Goal: Task Accomplishment & Management: Use online tool/utility

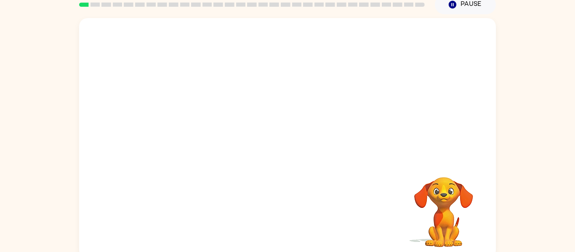
scroll to position [44, 0]
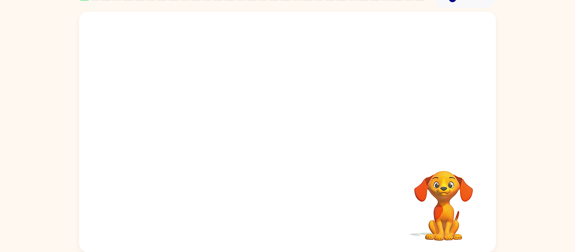
click at [547, 33] on div "Your browser must support playing .mp4 files to use Literably. Please try using…" at bounding box center [287, 130] width 575 height 244
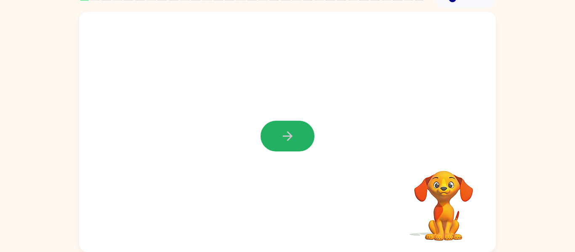
click at [270, 138] on button "button" at bounding box center [288, 136] width 54 height 31
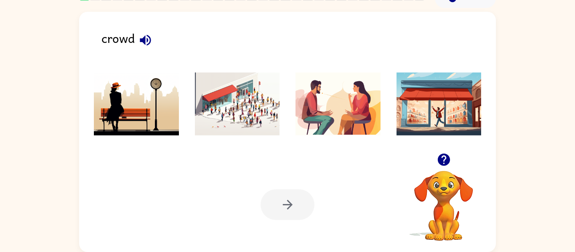
click at [147, 39] on icon "button" at bounding box center [145, 40] width 11 height 11
drag, startPoint x: 174, startPoint y: 91, endPoint x: 180, endPoint y: 93, distance: 6.0
click at [174, 91] on img at bounding box center [136, 103] width 85 height 63
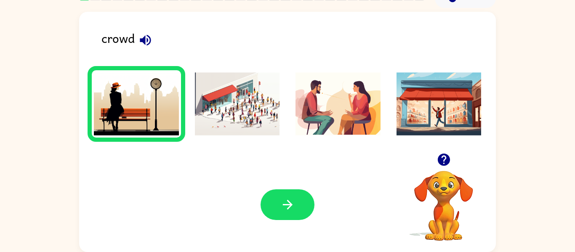
click at [308, 204] on button "button" at bounding box center [288, 204] width 54 height 31
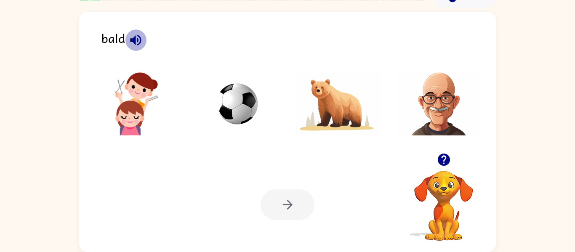
click at [136, 40] on icon "button" at bounding box center [135, 40] width 15 height 15
click at [432, 104] on img at bounding box center [438, 103] width 85 height 63
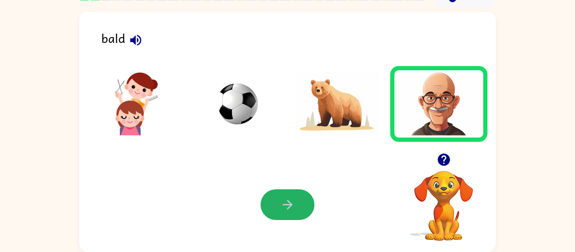
drag, startPoint x: 284, startPoint y: 193, endPoint x: 291, endPoint y: 192, distance: 6.4
click at [284, 194] on button "button" at bounding box center [288, 204] width 54 height 31
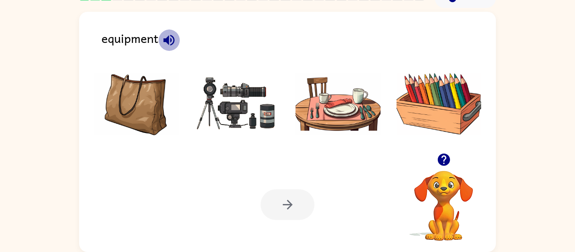
click at [166, 39] on icon "button" at bounding box center [168, 40] width 11 height 11
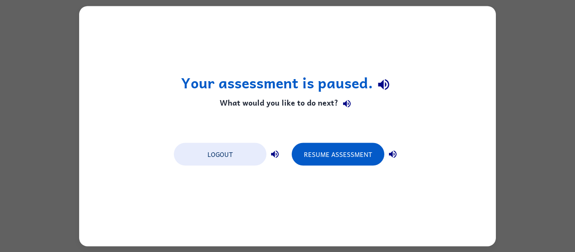
scroll to position [0, 0]
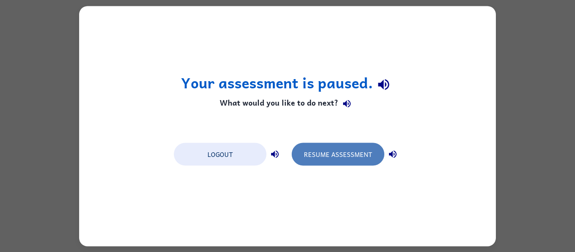
click at [369, 153] on button "Resume Assessment" at bounding box center [338, 154] width 93 height 23
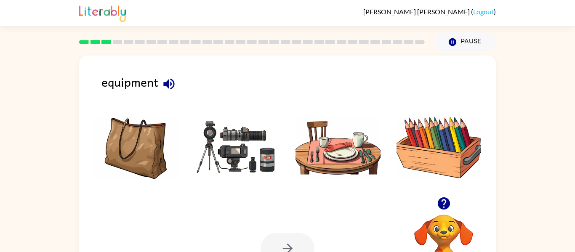
click at [239, 145] on img at bounding box center [237, 147] width 85 height 63
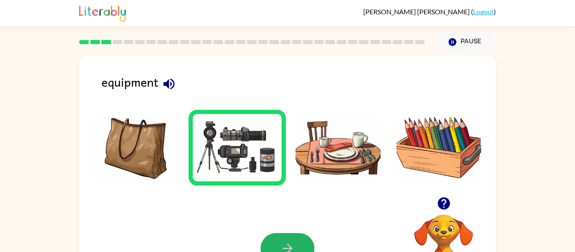
click at [308, 239] on button "button" at bounding box center [288, 248] width 54 height 31
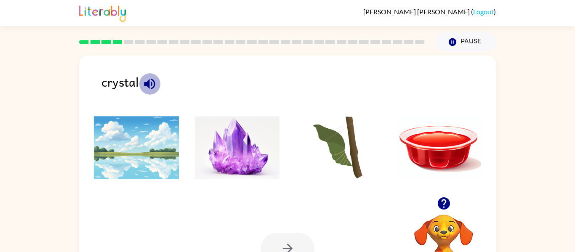
drag, startPoint x: 144, startPoint y: 88, endPoint x: 152, endPoint y: 110, distance: 23.8
click at [144, 90] on icon "button" at bounding box center [149, 84] width 15 height 15
click at [214, 149] on img at bounding box center [237, 147] width 85 height 63
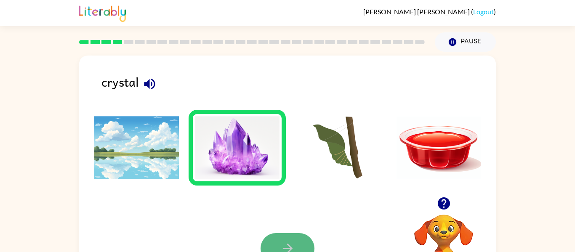
click at [296, 249] on button "button" at bounding box center [288, 248] width 54 height 31
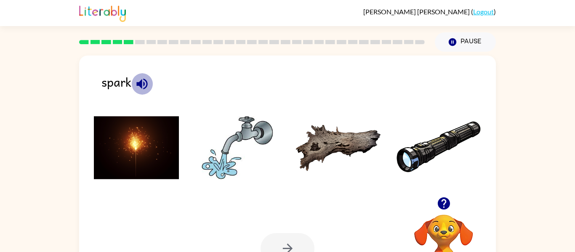
click at [146, 86] on icon "button" at bounding box center [141, 83] width 11 height 11
drag, startPoint x: 150, startPoint y: 170, endPoint x: 241, endPoint y: 241, distance: 114.9
click at [151, 171] on img at bounding box center [136, 147] width 85 height 63
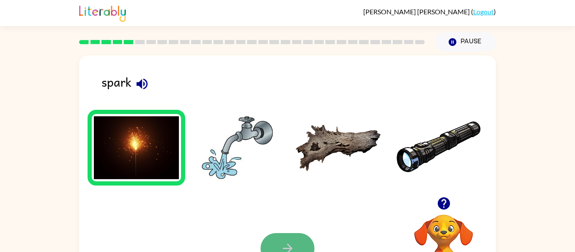
click at [304, 239] on button "button" at bounding box center [288, 248] width 54 height 31
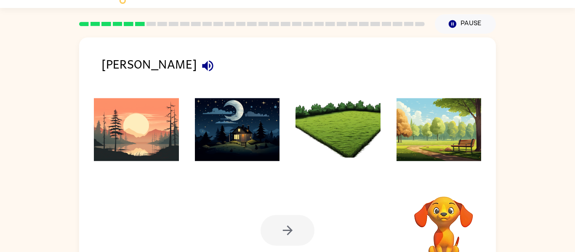
scroll to position [20, 0]
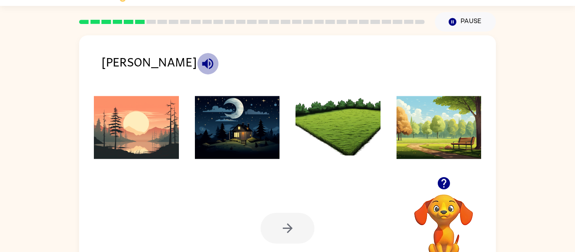
click at [200, 64] on icon "button" at bounding box center [207, 63] width 15 height 15
drag, startPoint x: 222, startPoint y: 140, endPoint x: 226, endPoint y: 147, distance: 7.9
click at [223, 141] on img at bounding box center [237, 127] width 85 height 63
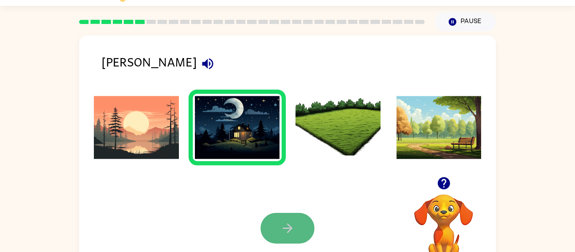
click at [292, 232] on icon "button" at bounding box center [287, 228] width 15 height 15
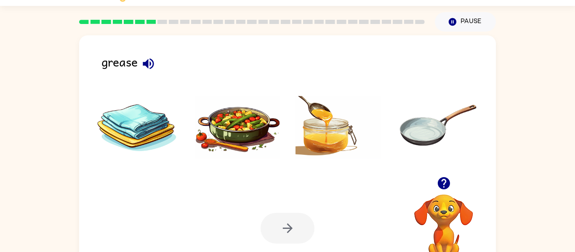
click at [295, 228] on div at bounding box center [288, 228] width 54 height 31
click at [292, 240] on div at bounding box center [288, 228] width 54 height 31
click at [154, 60] on icon "button" at bounding box center [148, 63] width 15 height 15
click at [244, 144] on img at bounding box center [237, 127] width 85 height 63
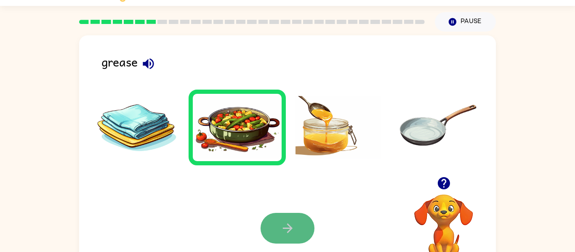
click at [300, 223] on button "button" at bounding box center [288, 228] width 54 height 31
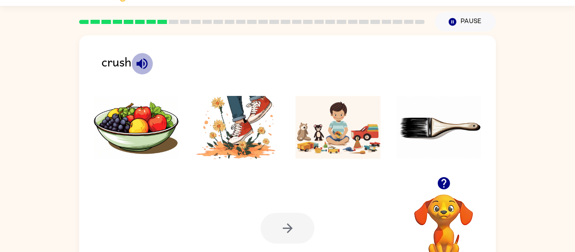
click at [143, 68] on icon "button" at bounding box center [142, 63] width 15 height 15
click at [253, 141] on img at bounding box center [237, 127] width 85 height 63
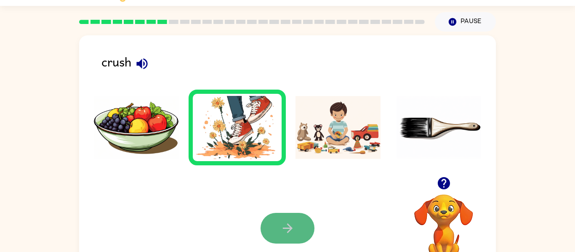
click at [301, 223] on button "button" at bounding box center [288, 228] width 54 height 31
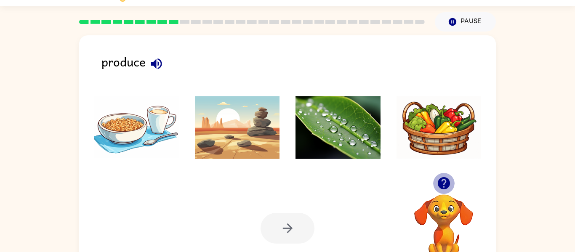
click at [452, 181] on button "button" at bounding box center [443, 183] width 21 height 21
drag, startPoint x: 156, startPoint y: 60, endPoint x: 154, endPoint y: 66, distance: 6.4
click at [156, 64] on icon "button" at bounding box center [156, 63] width 11 height 11
click at [326, 119] on img at bounding box center [337, 127] width 85 height 63
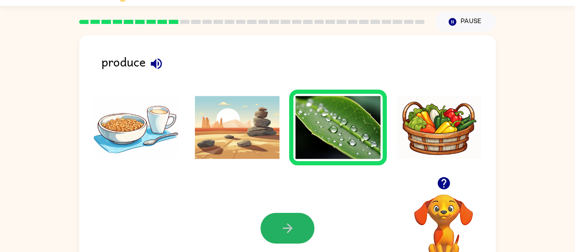
click at [309, 223] on button "button" at bounding box center [288, 228] width 54 height 31
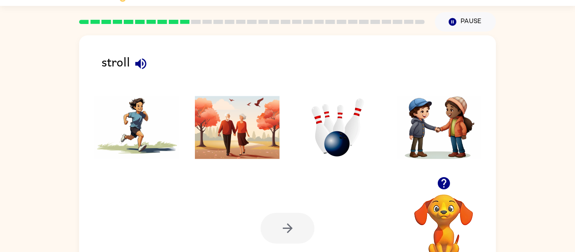
click at [142, 66] on icon "button" at bounding box center [140, 63] width 15 height 15
click at [332, 122] on img at bounding box center [337, 127] width 85 height 63
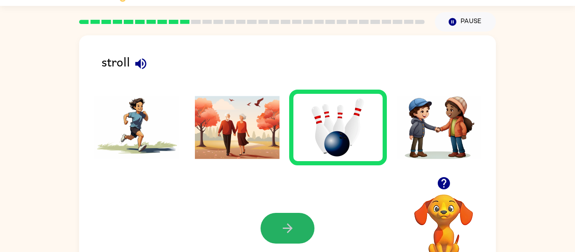
click at [294, 242] on button "button" at bounding box center [288, 228] width 54 height 31
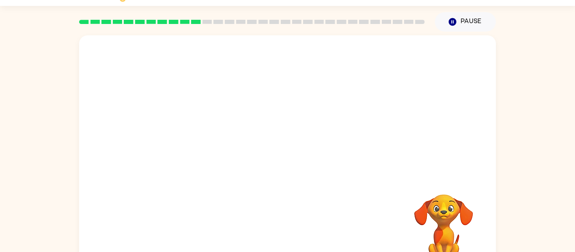
click at [398, 59] on video "Your browser must support playing .mp4 files to use Literably. Please try using…" at bounding box center [287, 105] width 417 height 141
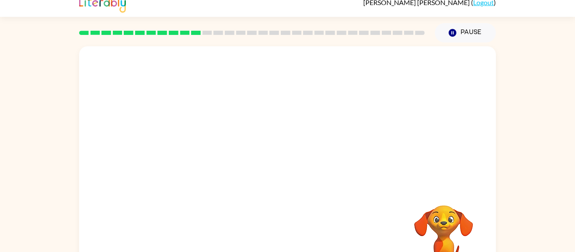
scroll to position [0, 0]
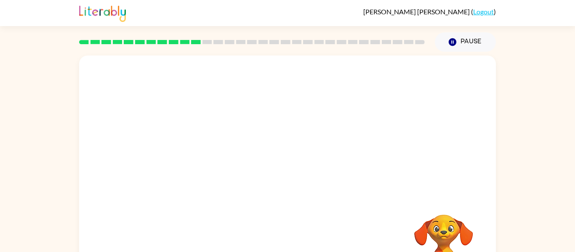
click at [252, 149] on video "Your browser must support playing .mp4 files to use Literably. Please try using…" at bounding box center [287, 126] width 417 height 141
click at [296, 178] on button "button" at bounding box center [288, 180] width 54 height 31
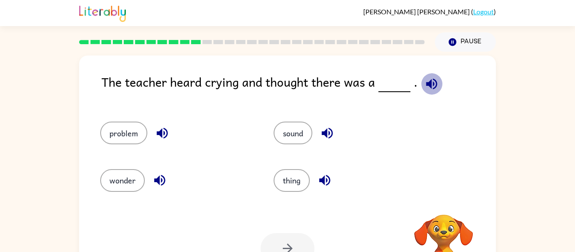
drag, startPoint x: 426, startPoint y: 83, endPoint x: 421, endPoint y: 83, distance: 5.5
click at [424, 83] on icon "button" at bounding box center [431, 84] width 15 height 15
click at [426, 83] on icon "button" at bounding box center [431, 83] width 11 height 11
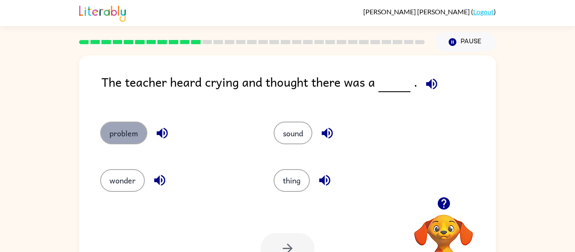
click at [123, 129] on button "problem" at bounding box center [123, 133] width 47 height 23
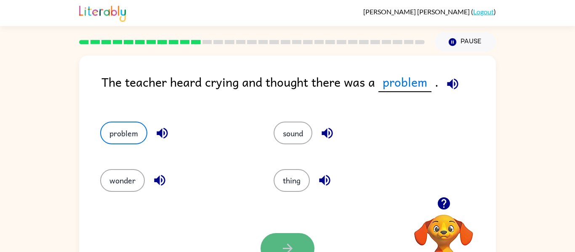
click at [286, 244] on icon "button" at bounding box center [287, 248] width 15 height 15
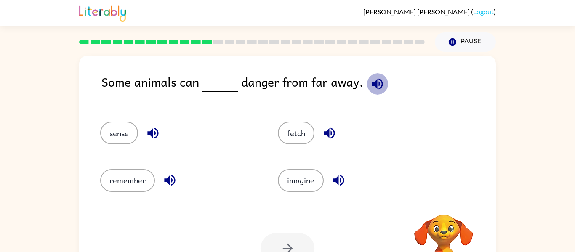
click at [370, 88] on icon "button" at bounding box center [377, 84] width 15 height 15
drag, startPoint x: 155, startPoint y: 135, endPoint x: 149, endPoint y: 142, distance: 9.8
click at [149, 142] on button "button" at bounding box center [152, 132] width 21 height 21
click at [168, 175] on icon "button" at bounding box center [169, 180] width 15 height 15
click at [330, 139] on icon "button" at bounding box center [329, 133] width 15 height 15
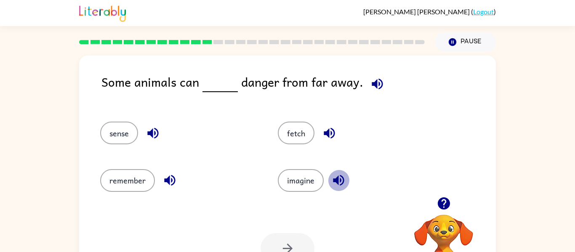
click at [341, 186] on icon "button" at bounding box center [338, 180] width 15 height 15
click at [295, 130] on button "fetch" at bounding box center [296, 133] width 37 height 23
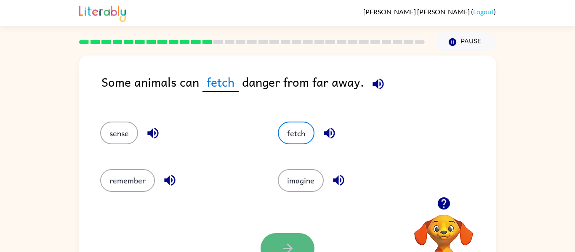
drag, startPoint x: 292, startPoint y: 243, endPoint x: 292, endPoint y: 237, distance: 5.5
click at [292, 237] on button "button" at bounding box center [288, 248] width 54 height 31
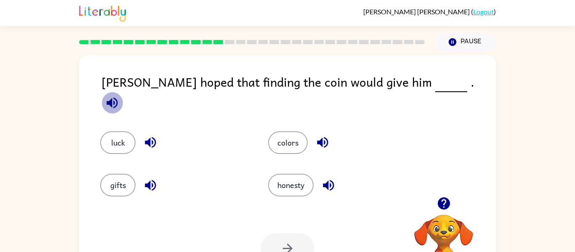
click at [120, 96] on icon "button" at bounding box center [112, 103] width 15 height 15
click at [117, 97] on icon "button" at bounding box center [111, 102] width 11 height 11
click at [120, 96] on icon "button" at bounding box center [112, 103] width 15 height 15
click at [290, 141] on button "colors" at bounding box center [288, 142] width 40 height 23
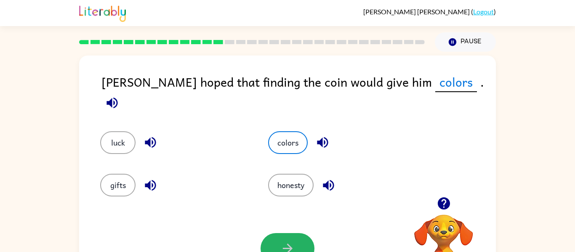
click at [289, 234] on button "button" at bounding box center [288, 248] width 54 height 31
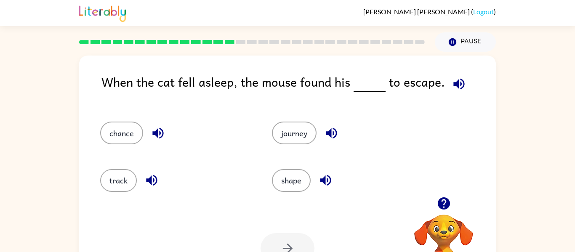
drag, startPoint x: 455, startPoint y: 80, endPoint x: 461, endPoint y: 69, distance: 11.9
click at [461, 69] on div "When the cat fell asleep, the mouse found his to escape. chance journey track s…" at bounding box center [287, 176] width 417 height 240
drag, startPoint x: 444, startPoint y: 197, endPoint x: 444, endPoint y: 186, distance: 10.5
click at [444, 191] on div "When the cat fell asleep, the mouse found his to escape. chance journey track s…" at bounding box center [287, 176] width 417 height 240
click at [442, 204] on icon "button" at bounding box center [443, 203] width 12 height 12
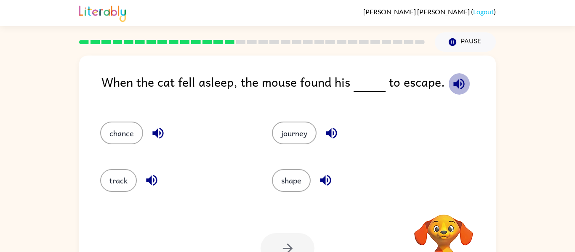
click at [453, 85] on icon "button" at bounding box center [459, 84] width 15 height 15
click at [453, 82] on icon "button" at bounding box center [458, 83] width 11 height 11
click at [453, 85] on icon "button" at bounding box center [458, 83] width 11 height 11
click at [452, 88] on icon "button" at bounding box center [459, 84] width 15 height 15
drag, startPoint x: 451, startPoint y: 90, endPoint x: 450, endPoint y: 85, distance: 4.3
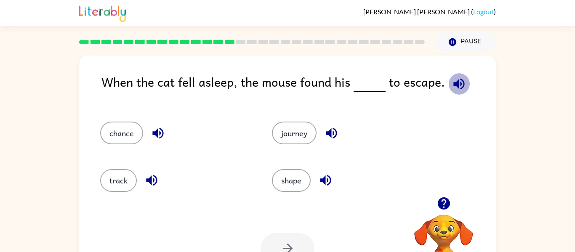
click at [452, 85] on icon "button" at bounding box center [459, 84] width 15 height 15
click at [453, 83] on icon "button" at bounding box center [458, 83] width 11 height 11
click at [132, 132] on button "chance" at bounding box center [121, 133] width 43 height 23
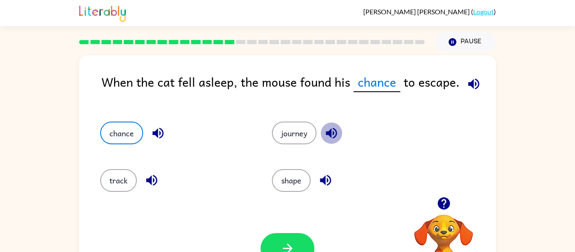
click at [328, 130] on icon "button" at bounding box center [331, 133] width 15 height 15
click at [321, 178] on icon "button" at bounding box center [325, 180] width 15 height 15
click at [146, 175] on icon "button" at bounding box center [151, 180] width 15 height 15
click at [112, 175] on button "track" at bounding box center [118, 180] width 37 height 23
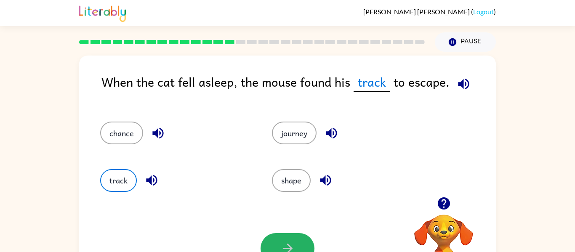
drag, startPoint x: 284, startPoint y: 239, endPoint x: 283, endPoint y: 234, distance: 4.8
click at [281, 239] on button "button" at bounding box center [288, 248] width 54 height 31
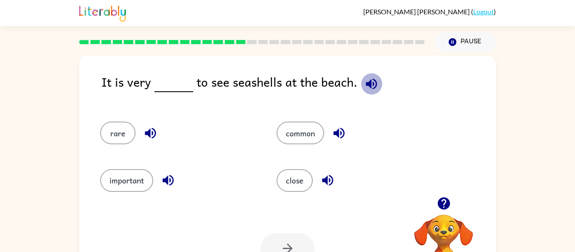
click at [364, 82] on icon "button" at bounding box center [371, 84] width 15 height 15
drag, startPoint x: 293, startPoint y: 180, endPoint x: 298, endPoint y: 178, distance: 5.1
click at [292, 178] on button "close" at bounding box center [294, 180] width 36 height 23
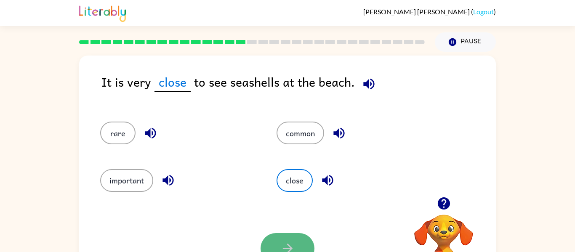
click at [302, 233] on button "button" at bounding box center [288, 248] width 54 height 31
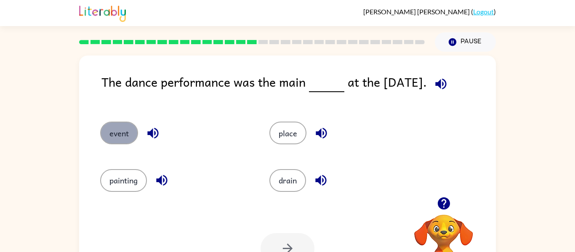
click at [114, 143] on button "event" at bounding box center [119, 133] width 38 height 23
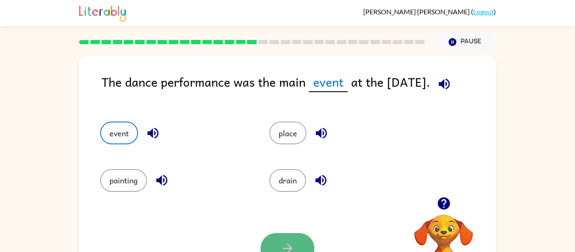
click at [308, 244] on button "button" at bounding box center [288, 248] width 54 height 31
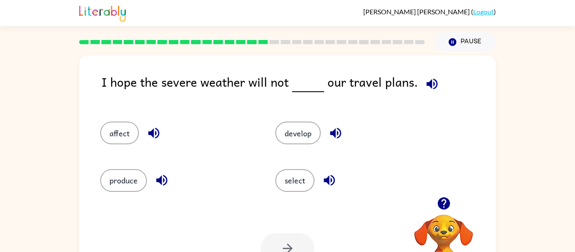
click at [426, 85] on icon "button" at bounding box center [431, 83] width 11 height 11
click at [425, 81] on icon "button" at bounding box center [432, 84] width 15 height 15
click at [116, 138] on button "affect" at bounding box center [119, 133] width 39 height 23
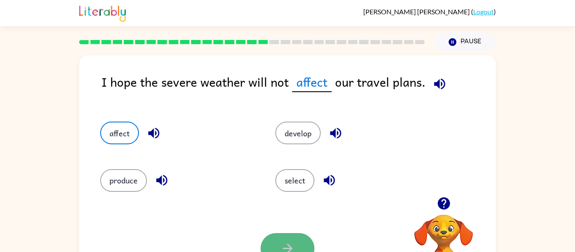
click at [288, 237] on button "button" at bounding box center [288, 248] width 54 height 31
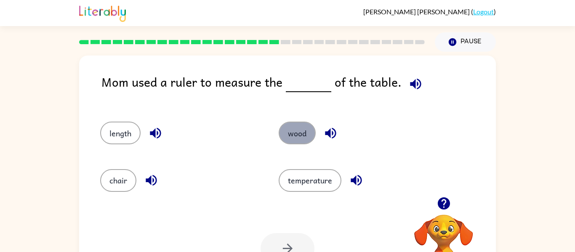
click at [301, 131] on button "wood" at bounding box center [297, 133] width 37 height 23
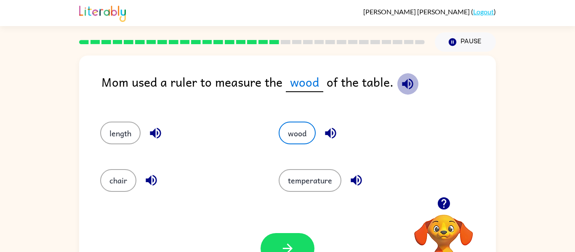
click at [402, 86] on icon "button" at bounding box center [407, 84] width 15 height 15
drag, startPoint x: 303, startPoint y: 237, endPoint x: 304, endPoint y: 222, distance: 14.8
click at [303, 224] on div "Your browser must support playing .mp4 files to use Literably. Please try using…" at bounding box center [287, 248] width 417 height 95
click at [286, 238] on button "button" at bounding box center [288, 248] width 54 height 31
drag, startPoint x: 286, startPoint y: 237, endPoint x: 284, endPoint y: 222, distance: 15.2
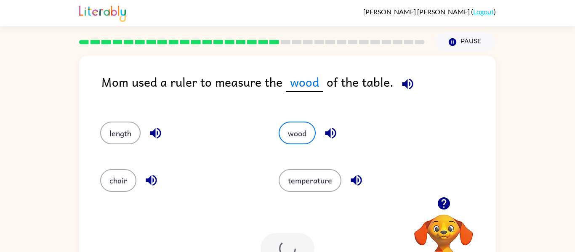
click at [286, 228] on div "Your browser must support playing .mp4 files to use Literably. Please try using…" at bounding box center [287, 248] width 417 height 95
click at [282, 225] on div "Your browser must support playing .mp4 files to use Literably. Please try using…" at bounding box center [287, 248] width 417 height 95
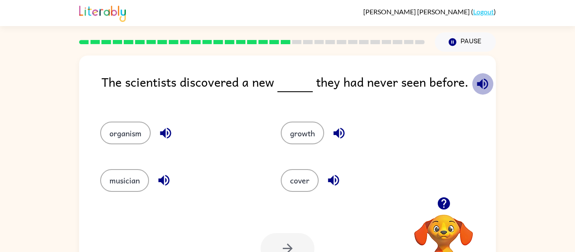
click at [475, 85] on icon "button" at bounding box center [482, 84] width 15 height 15
click at [165, 130] on icon "button" at bounding box center [165, 133] width 11 height 11
click at [168, 175] on icon "button" at bounding box center [164, 180] width 15 height 15
click at [339, 131] on icon "button" at bounding box center [339, 133] width 15 height 15
click at [335, 173] on icon "button" at bounding box center [333, 180] width 15 height 15
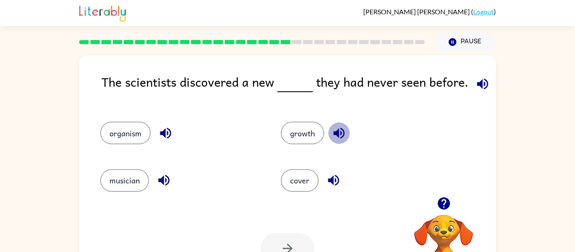
click at [344, 133] on icon "button" at bounding box center [338, 133] width 11 height 11
drag, startPoint x: 295, startPoint y: 135, endPoint x: 274, endPoint y: 196, distance: 65.1
click at [285, 154] on div "organism growth musician cover" at bounding box center [264, 153] width 361 height 95
click at [308, 131] on button "growth" at bounding box center [302, 133] width 43 height 23
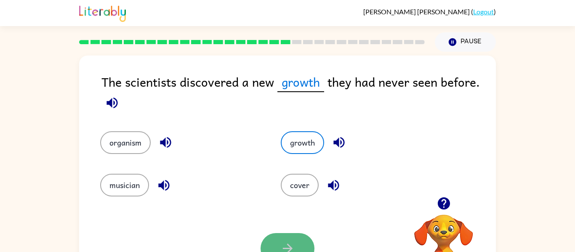
click at [298, 236] on button "button" at bounding box center [288, 248] width 54 height 31
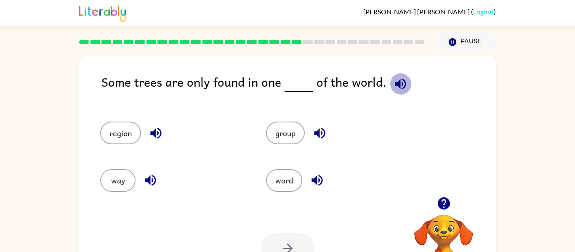
click at [399, 82] on icon "button" at bounding box center [400, 83] width 11 height 11
click at [137, 133] on button "region" at bounding box center [120, 133] width 41 height 23
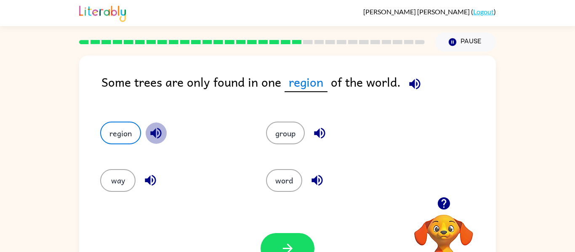
click at [160, 129] on icon "button" at bounding box center [156, 133] width 15 height 15
click at [300, 243] on button "button" at bounding box center [288, 248] width 54 height 31
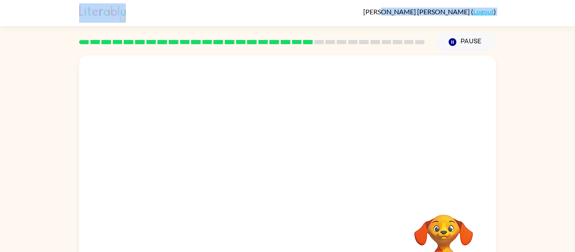
drag, startPoint x: 424, startPoint y: -7, endPoint x: 451, endPoint y: 77, distance: 88.4
click at [451, 25] on div "[PERSON_NAME] ( Logout ) Pause Pause Your browser must support playing .mp4 fil…" at bounding box center [287, 148] width 575 height 296
click at [490, 215] on div "Your browser must support playing .mp4 files to use Literably. Please try using…" at bounding box center [287, 176] width 417 height 240
drag, startPoint x: 490, startPoint y: 80, endPoint x: 486, endPoint y: 94, distance: 14.8
click at [490, 80] on div at bounding box center [287, 126] width 417 height 141
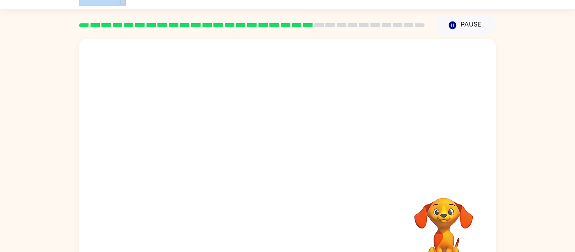
scroll to position [34, 0]
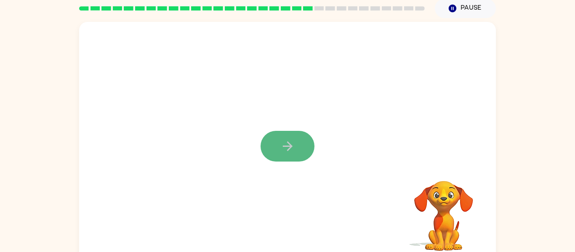
click at [295, 160] on button "button" at bounding box center [288, 146] width 54 height 31
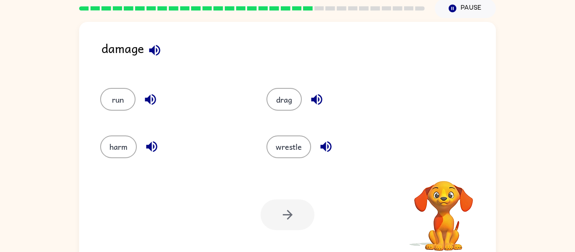
click at [156, 47] on icon "button" at bounding box center [154, 50] width 15 height 15
click at [153, 49] on icon "button" at bounding box center [154, 50] width 11 height 11
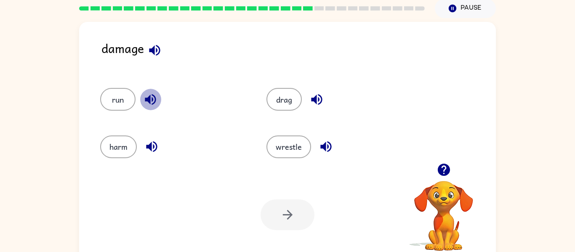
click at [150, 99] on icon "button" at bounding box center [150, 99] width 11 height 11
click at [152, 140] on icon "button" at bounding box center [151, 146] width 15 height 15
drag, startPoint x: 312, startPoint y: 96, endPoint x: 313, endPoint y: 106, distance: 10.1
click at [313, 107] on button "button" at bounding box center [316, 99] width 21 height 21
click at [325, 151] on icon "button" at bounding box center [326, 146] width 15 height 15
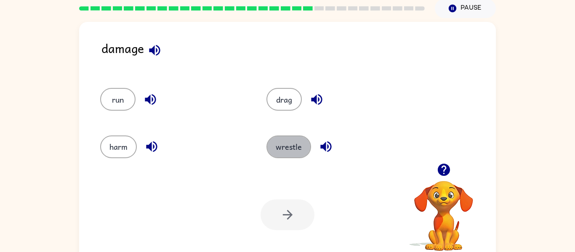
drag, startPoint x: 276, startPoint y: 142, endPoint x: 277, endPoint y: 176, distance: 34.5
click at [277, 141] on button "wrestle" at bounding box center [288, 147] width 45 height 23
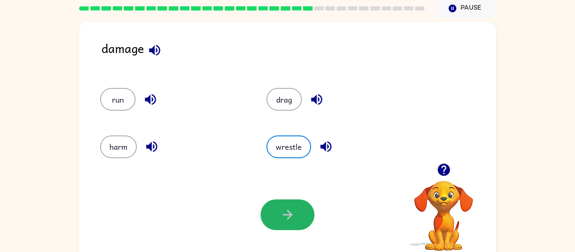
drag, startPoint x: 287, startPoint y: 218, endPoint x: 285, endPoint y: 223, distance: 5.3
click at [288, 214] on icon "button" at bounding box center [287, 214] width 15 height 15
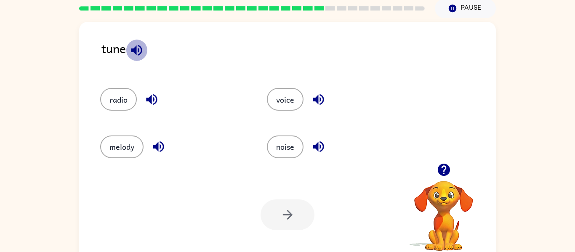
click at [140, 47] on icon "button" at bounding box center [136, 50] width 11 height 11
click at [137, 49] on icon "button" at bounding box center [136, 50] width 15 height 15
click at [282, 144] on button "noise" at bounding box center [285, 147] width 37 height 23
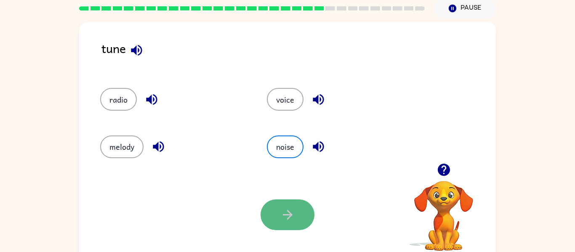
click at [288, 211] on icon "button" at bounding box center [287, 214] width 15 height 15
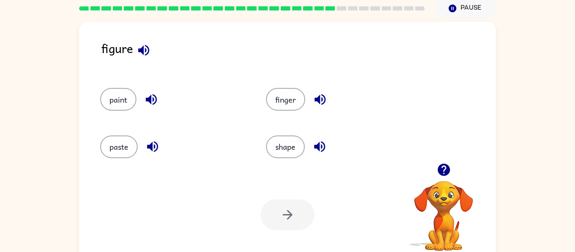
click at [144, 51] on icon "button" at bounding box center [143, 50] width 15 height 15
click at [154, 101] on icon "button" at bounding box center [151, 99] width 15 height 15
drag, startPoint x: 157, startPoint y: 145, endPoint x: 196, endPoint y: 137, distance: 39.1
click at [160, 143] on icon "button" at bounding box center [152, 146] width 15 height 15
click at [327, 96] on icon "button" at bounding box center [320, 99] width 15 height 15
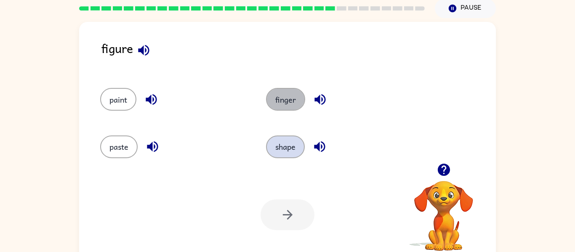
drag, startPoint x: 290, startPoint y: 101, endPoint x: 281, endPoint y: 151, distance: 50.6
click at [281, 114] on div "finger" at bounding box center [333, 95] width 166 height 47
drag, startPoint x: 292, startPoint y: 191, endPoint x: 289, endPoint y: 205, distance: 14.2
click at [289, 205] on div "Your browser must support playing .mp4 files to use Literably. Please try using…" at bounding box center [287, 214] width 417 height 95
click at [286, 205] on div at bounding box center [288, 214] width 54 height 31
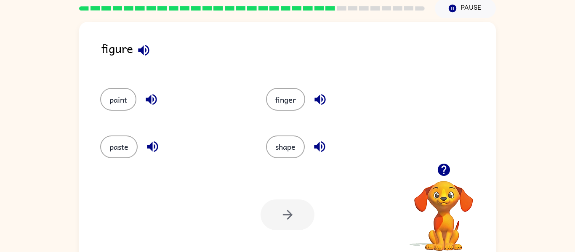
click at [292, 213] on div at bounding box center [288, 214] width 54 height 31
click at [292, 212] on div at bounding box center [288, 214] width 54 height 31
click at [284, 94] on button "finger" at bounding box center [285, 99] width 39 height 23
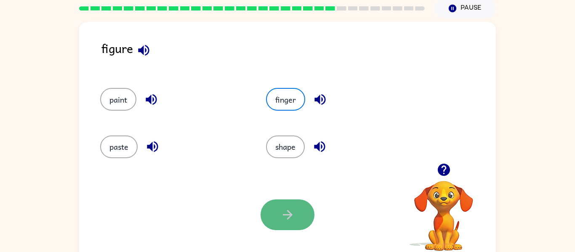
drag, startPoint x: 285, startPoint y: 227, endPoint x: 291, endPoint y: 217, distance: 11.7
click at [291, 217] on button "button" at bounding box center [288, 214] width 54 height 31
click at [291, 217] on div at bounding box center [288, 214] width 54 height 31
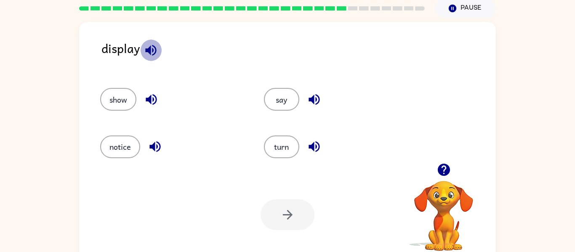
click at [145, 50] on icon "button" at bounding box center [150, 50] width 11 height 11
click at [279, 98] on button "say" at bounding box center [281, 99] width 35 height 23
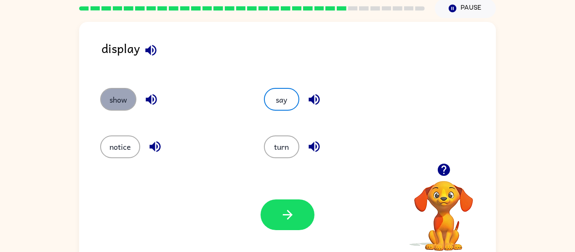
drag, startPoint x: 105, startPoint y: 90, endPoint x: 125, endPoint y: 94, distance: 20.6
click at [114, 92] on button "show" at bounding box center [118, 99] width 36 height 23
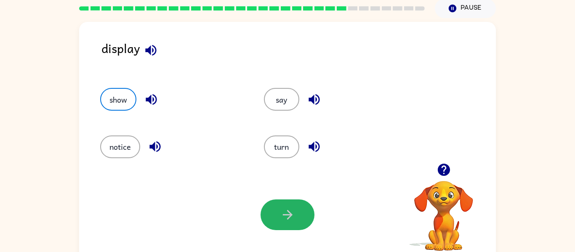
drag, startPoint x: 284, startPoint y: 209, endPoint x: 309, endPoint y: 198, distance: 27.5
click at [309, 198] on div "Your browser must support playing .mp4 files to use Literably. Please try using…" at bounding box center [287, 214] width 417 height 95
drag, startPoint x: 309, startPoint y: 205, endPoint x: 310, endPoint y: 209, distance: 4.3
click at [310, 209] on button "button" at bounding box center [288, 214] width 54 height 31
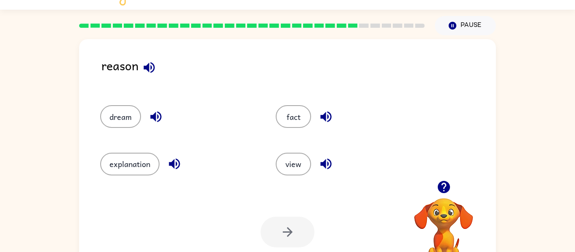
scroll to position [44, 0]
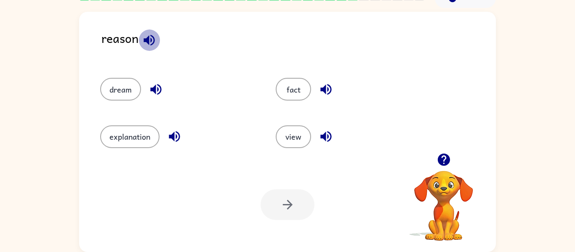
click at [149, 40] on icon "button" at bounding box center [149, 40] width 15 height 15
click at [170, 135] on icon "button" at bounding box center [174, 136] width 11 height 11
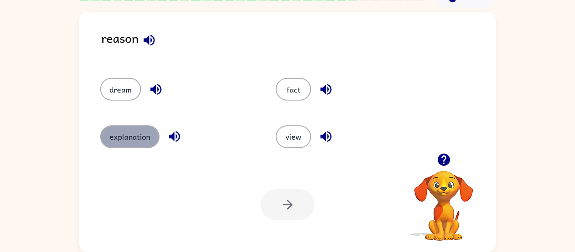
click at [144, 136] on button "explanation" at bounding box center [129, 136] width 59 height 23
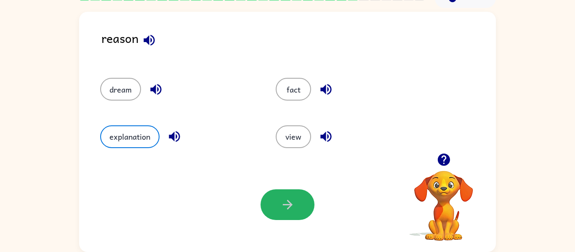
click at [291, 206] on button "button" at bounding box center [288, 204] width 54 height 31
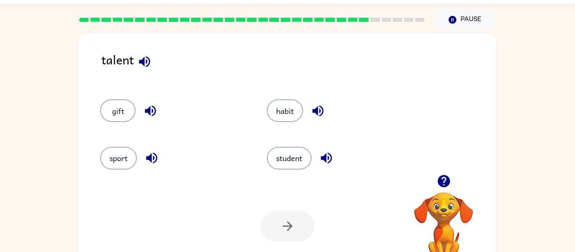
scroll to position [23, 0]
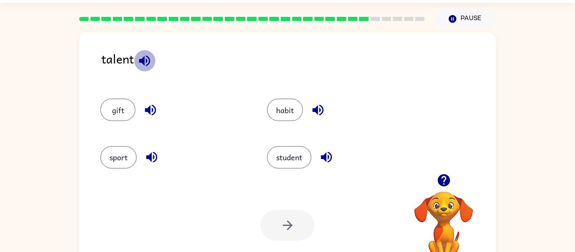
drag, startPoint x: 144, startPoint y: 54, endPoint x: 144, endPoint y: 59, distance: 5.1
click at [143, 60] on icon "button" at bounding box center [144, 60] width 11 height 11
drag, startPoint x: 117, startPoint y: 166, endPoint x: 116, endPoint y: 162, distance: 4.7
click at [115, 156] on button "sport" at bounding box center [118, 157] width 37 height 23
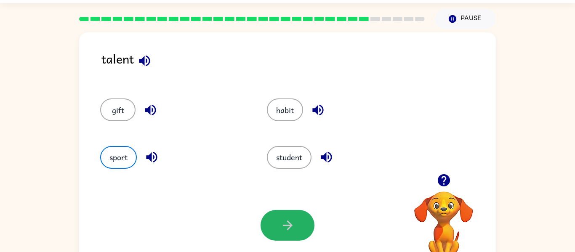
click at [305, 227] on button "button" at bounding box center [288, 225] width 54 height 31
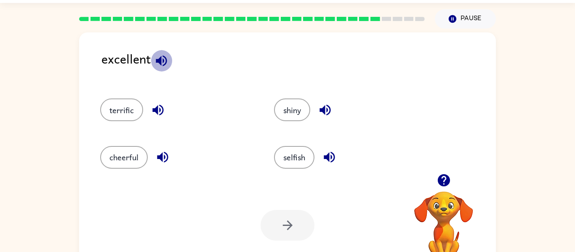
drag, startPoint x: 169, startPoint y: 60, endPoint x: 162, endPoint y: 86, distance: 27.1
click at [164, 71] on div "excellent" at bounding box center [298, 65] width 394 height 32
drag, startPoint x: 133, startPoint y: 153, endPoint x: 130, endPoint y: 158, distance: 6.1
click at [126, 157] on button "cheerful" at bounding box center [124, 157] width 48 height 23
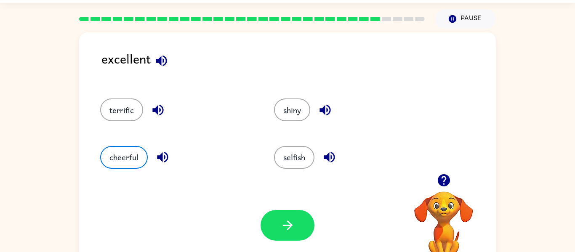
drag, startPoint x: 289, startPoint y: 214, endPoint x: 291, endPoint y: 205, distance: 9.5
click at [291, 205] on div "Your browser must support playing .mp4 files to use Literably. Please try using…" at bounding box center [287, 225] width 417 height 95
drag, startPoint x: 296, startPoint y: 226, endPoint x: 296, endPoint y: 222, distance: 4.6
click at [296, 221] on button "button" at bounding box center [288, 225] width 54 height 31
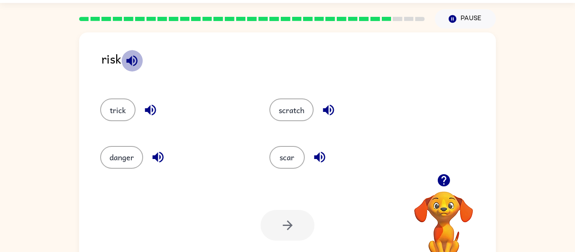
drag, startPoint x: 132, startPoint y: 66, endPoint x: 134, endPoint y: 76, distance: 9.8
click at [132, 67] on icon "button" at bounding box center [132, 60] width 15 height 15
drag, startPoint x: 324, startPoint y: 162, endPoint x: 297, endPoint y: 156, distance: 27.4
click at [313, 160] on icon "button" at bounding box center [319, 157] width 15 height 15
click at [327, 111] on icon "button" at bounding box center [328, 110] width 11 height 11
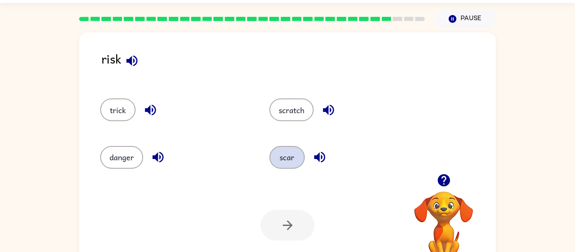
click at [283, 166] on div "scar" at bounding box center [337, 153] width 169 height 47
drag, startPoint x: 284, startPoint y: 212, endPoint x: 285, endPoint y: 217, distance: 5.2
click at [285, 217] on div at bounding box center [288, 225] width 54 height 31
click at [287, 218] on div at bounding box center [288, 225] width 54 height 31
click at [287, 217] on div at bounding box center [288, 225] width 54 height 31
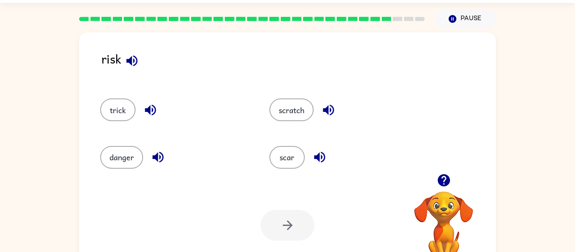
drag, startPoint x: 288, startPoint y: 217, endPoint x: 286, endPoint y: 204, distance: 13.6
click at [288, 217] on div at bounding box center [288, 225] width 54 height 31
drag, startPoint x: 282, startPoint y: 148, endPoint x: 282, endPoint y: 175, distance: 27.4
click at [282, 166] on button "scar" at bounding box center [286, 157] width 35 height 23
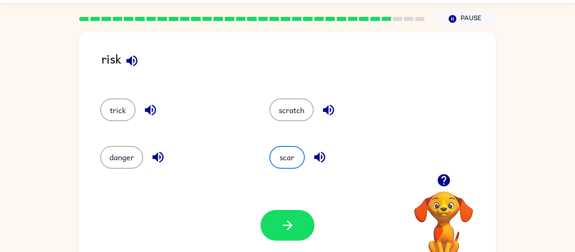
click at [292, 231] on icon "button" at bounding box center [287, 225] width 15 height 15
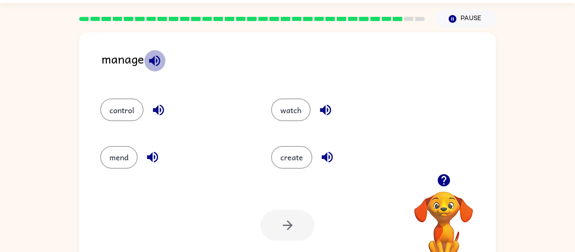
drag, startPoint x: 157, startPoint y: 58, endPoint x: 152, endPoint y: 67, distance: 10.2
click at [154, 63] on icon "button" at bounding box center [154, 60] width 15 height 15
drag, startPoint x: 127, startPoint y: 115, endPoint x: 136, endPoint y: 126, distance: 14.1
click at [127, 115] on button "control" at bounding box center [121, 109] width 43 height 23
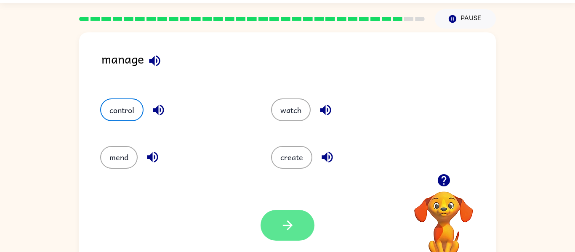
drag, startPoint x: 303, startPoint y: 229, endPoint x: 297, endPoint y: 217, distance: 13.2
click at [297, 217] on button "button" at bounding box center [288, 225] width 54 height 31
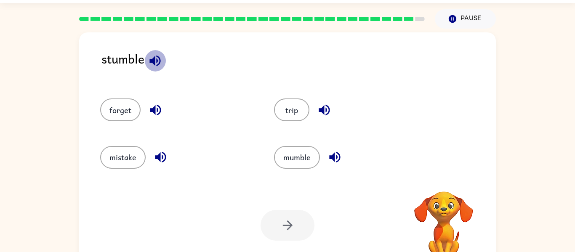
drag, startPoint x: 158, startPoint y: 57, endPoint x: 157, endPoint y: 67, distance: 10.1
click at [157, 64] on icon "button" at bounding box center [154, 60] width 11 height 11
click at [158, 29] on div "[PERSON_NAME] ( Logout ) Pause Pause stumble forget trip mistake mumble Your br…" at bounding box center [287, 125] width 575 height 296
drag, startPoint x: 160, startPoint y: 58, endPoint x: 157, endPoint y: 63, distance: 6.4
click at [158, 61] on icon "button" at bounding box center [155, 60] width 15 height 15
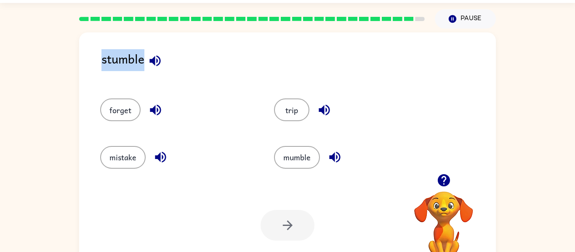
click at [157, 63] on icon "button" at bounding box center [155, 60] width 15 height 15
click at [156, 64] on icon "button" at bounding box center [155, 60] width 15 height 15
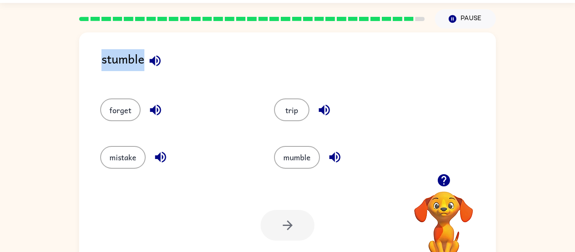
click at [156, 64] on icon "button" at bounding box center [155, 60] width 15 height 15
click at [156, 61] on icon "button" at bounding box center [155, 60] width 15 height 15
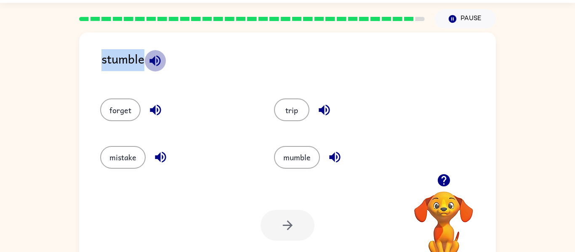
click at [156, 61] on icon "button" at bounding box center [155, 60] width 15 height 15
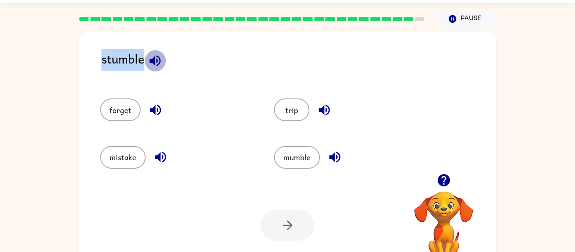
click at [156, 61] on icon "button" at bounding box center [155, 60] width 15 height 15
click at [156, 62] on icon "button" at bounding box center [155, 60] width 15 height 15
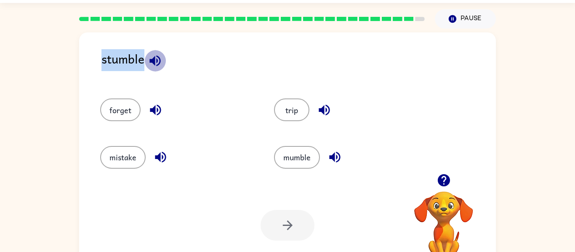
click at [156, 62] on icon "button" at bounding box center [155, 60] width 15 height 15
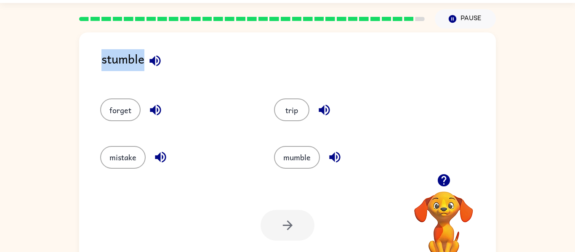
click at [156, 62] on icon "button" at bounding box center [155, 60] width 15 height 15
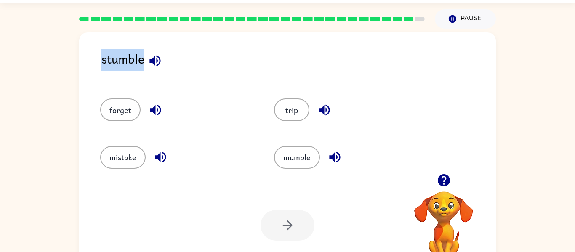
click at [156, 62] on icon "button" at bounding box center [155, 60] width 15 height 15
drag, startPoint x: 304, startPoint y: 164, endPoint x: 304, endPoint y: 173, distance: 8.8
click at [303, 161] on button "mumble" at bounding box center [297, 157] width 46 height 23
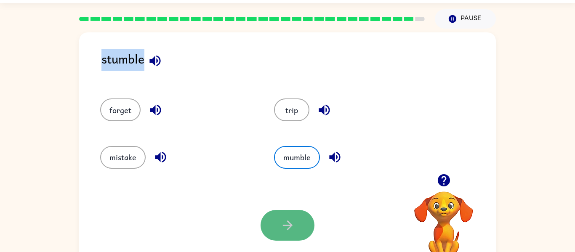
click at [306, 224] on button "button" at bounding box center [288, 225] width 54 height 31
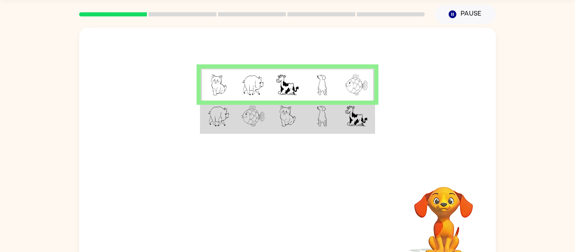
scroll to position [27, 0]
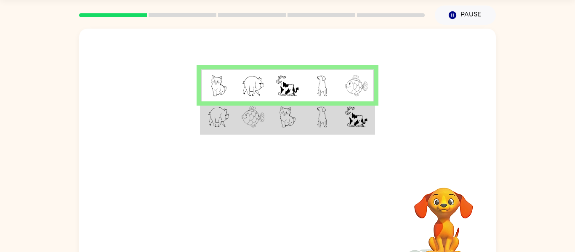
click at [217, 133] on td at bounding box center [218, 117] width 35 height 32
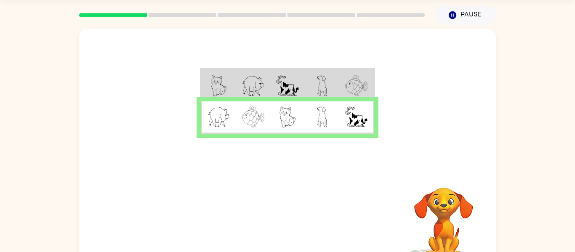
click at [433, 226] on video "Your browser must support playing .mp4 files to use Literably. Please try using…" at bounding box center [443, 217] width 84 height 84
click at [435, 223] on video "Your browser must support playing .mp4 files to use Literably. Please try using…" at bounding box center [443, 217] width 84 height 84
drag, startPoint x: 435, startPoint y: 223, endPoint x: 449, endPoint y: 247, distance: 27.6
click at [457, 229] on video "Your browser must support playing .mp4 files to use Literably. Please try using…" at bounding box center [443, 217] width 84 height 84
drag, startPoint x: 460, startPoint y: 212, endPoint x: 491, endPoint y: 167, distance: 55.3
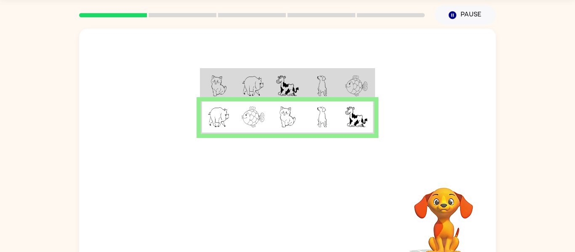
click at [491, 167] on div "Your browser must support playing .mp4 files to use Literably. Please try using…" at bounding box center [287, 149] width 417 height 240
drag, startPoint x: 441, startPoint y: 232, endPoint x: 459, endPoint y: 203, distance: 34.2
click at [449, 214] on video "Your browser must support playing .mp4 files to use Literably. Please try using…" at bounding box center [443, 217] width 84 height 84
drag, startPoint x: 503, startPoint y: 159, endPoint x: 516, endPoint y: 148, distance: 16.1
click at [516, 148] on div "Your browser must support playing .mp4 files to use Literably. Please try using…" at bounding box center [287, 147] width 575 height 244
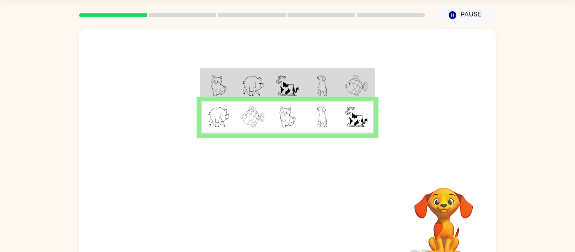
drag, startPoint x: 459, startPoint y: 228, endPoint x: 482, endPoint y: 186, distance: 48.0
click at [482, 186] on video "Your browser must support playing .mp4 files to use Literably. Please try using…" at bounding box center [443, 217] width 84 height 84
click at [292, 209] on button "button" at bounding box center [288, 221] width 54 height 31
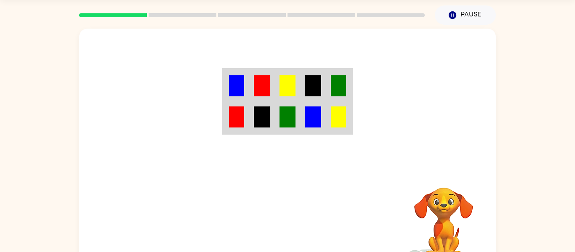
click at [331, 90] on img at bounding box center [338, 85] width 15 height 21
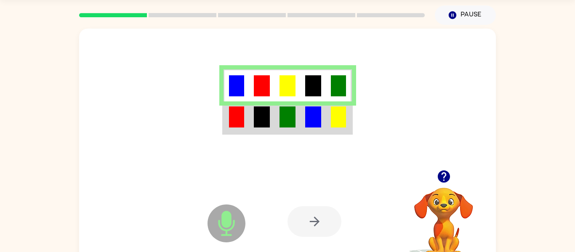
click at [321, 124] on td at bounding box center [313, 117] width 26 height 32
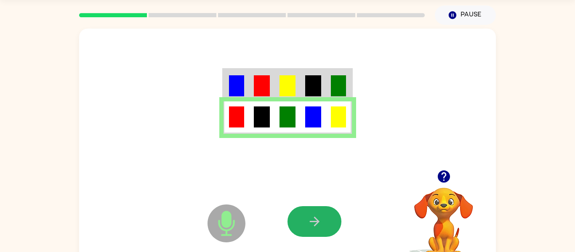
click at [323, 221] on button "button" at bounding box center [314, 221] width 54 height 31
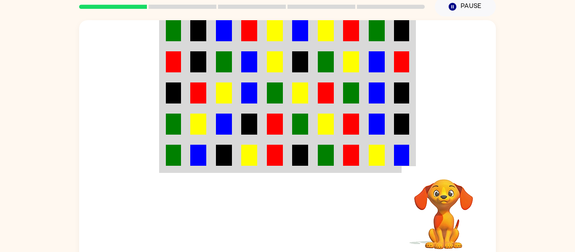
scroll to position [40, 0]
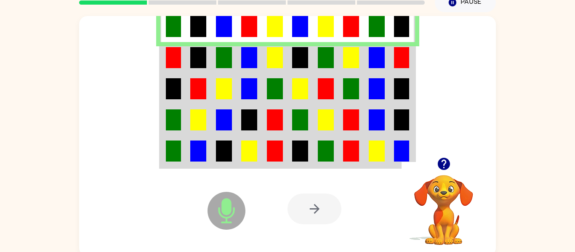
click at [314, 53] on td at bounding box center [326, 57] width 26 height 31
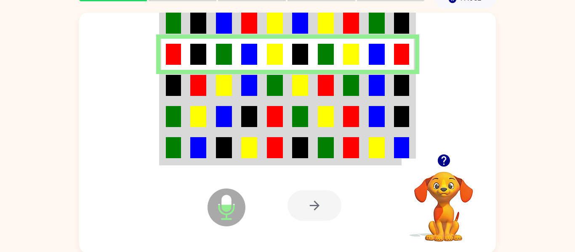
scroll to position [44, 0]
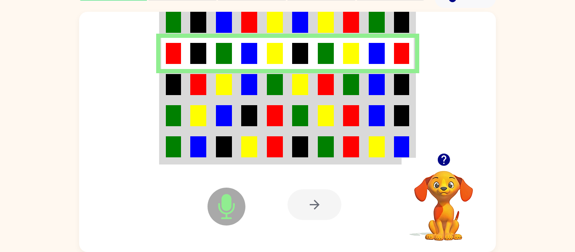
click at [309, 84] on td at bounding box center [300, 84] width 26 height 31
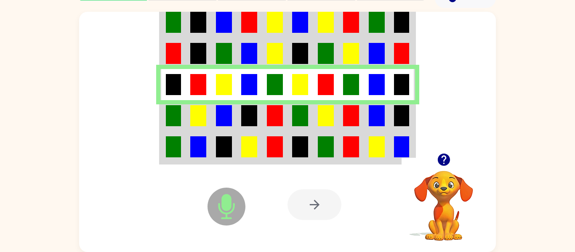
click at [378, 121] on img at bounding box center [377, 115] width 16 height 21
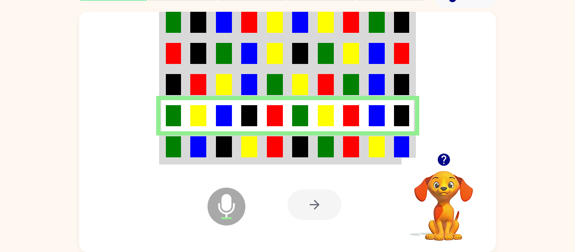
click at [371, 142] on img at bounding box center [377, 146] width 16 height 21
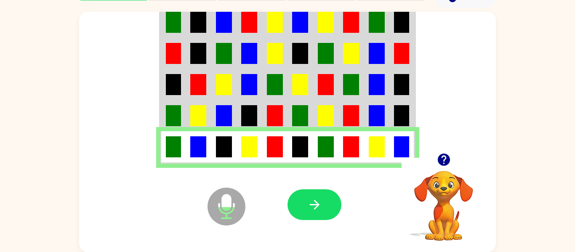
click at [371, 112] on img at bounding box center [377, 115] width 16 height 21
click at [372, 109] on img at bounding box center [377, 115] width 16 height 21
click at [388, 99] on td at bounding box center [377, 84] width 26 height 31
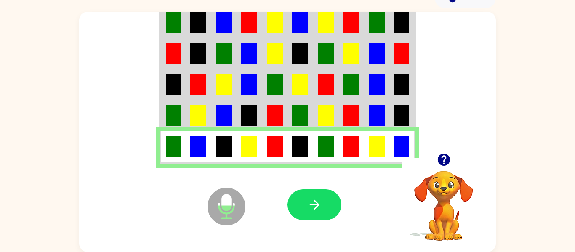
click at [379, 114] on img at bounding box center [377, 115] width 16 height 21
click at [349, 138] on td at bounding box center [351, 147] width 26 height 32
click at [320, 205] on icon "button" at bounding box center [314, 204] width 15 height 15
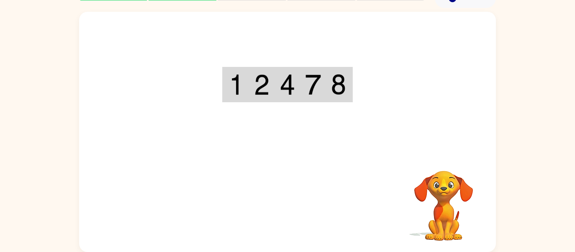
click at [258, 216] on div "Your browser must support playing .mp4 files to use Literably. Please try using…" at bounding box center [287, 132] width 417 height 240
click at [256, 214] on div "Your browser must support playing .mp4 files to use Literably. Please try using…" at bounding box center [287, 132] width 417 height 240
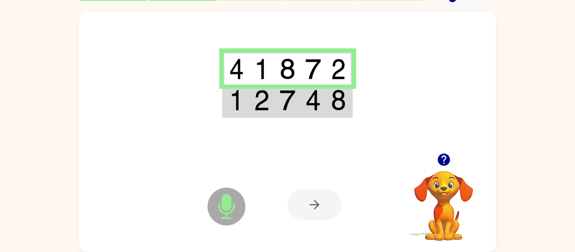
click at [202, 85] on div at bounding box center [287, 82] width 417 height 141
click at [234, 93] on img at bounding box center [236, 100] width 15 height 21
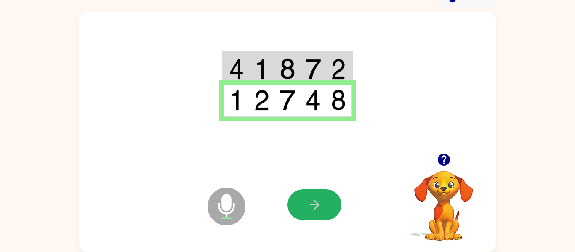
click at [334, 212] on button "button" at bounding box center [314, 204] width 54 height 31
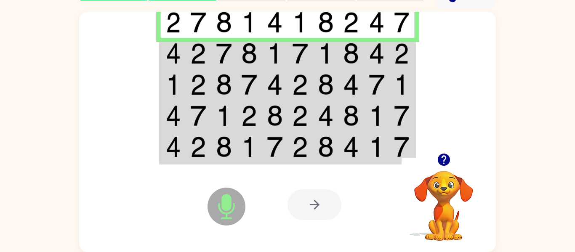
click at [245, 49] on img at bounding box center [249, 53] width 16 height 21
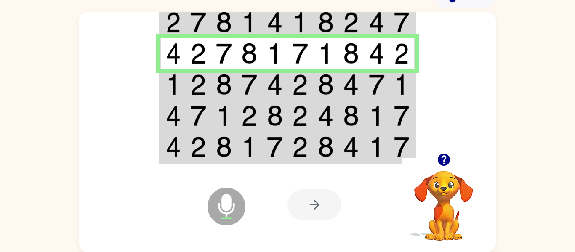
click at [261, 90] on td at bounding box center [250, 84] width 26 height 31
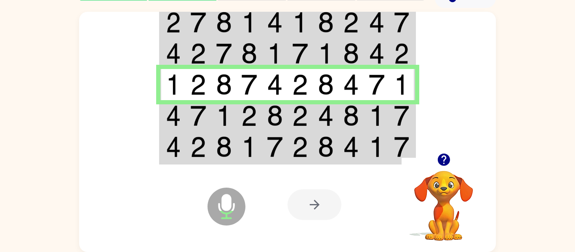
click at [250, 122] on img at bounding box center [249, 115] width 16 height 21
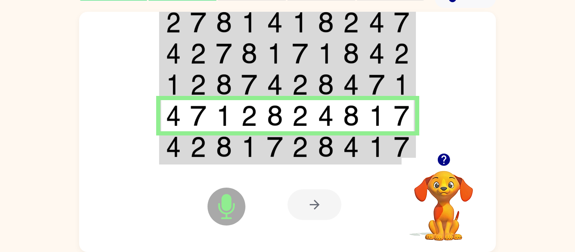
click at [244, 144] on img at bounding box center [249, 146] width 16 height 21
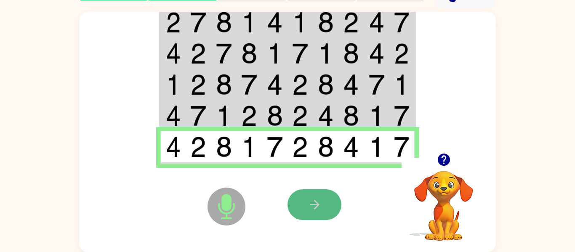
click at [322, 206] on button "button" at bounding box center [314, 204] width 54 height 31
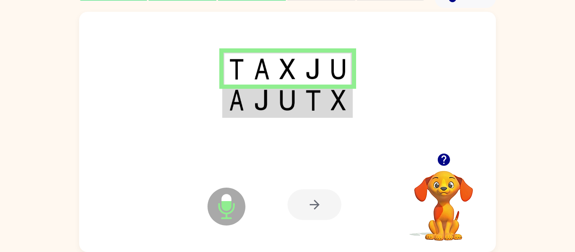
click at [319, 98] on img at bounding box center [313, 100] width 16 height 21
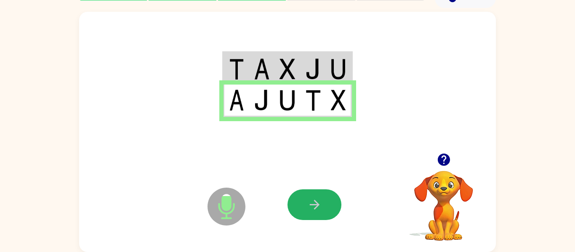
drag, startPoint x: 320, startPoint y: 202, endPoint x: 325, endPoint y: 211, distance: 10.0
click at [326, 202] on button "button" at bounding box center [314, 204] width 54 height 31
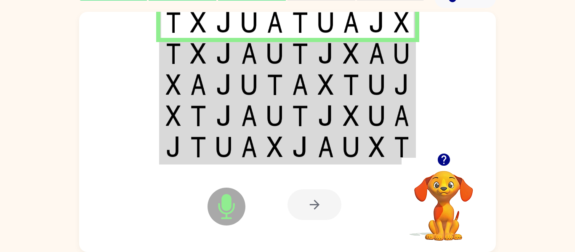
click at [263, 44] on td at bounding box center [275, 53] width 26 height 31
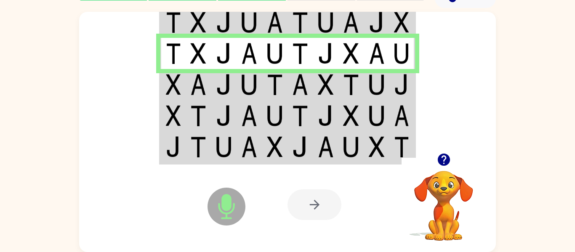
click at [263, 44] on td at bounding box center [275, 53] width 26 height 31
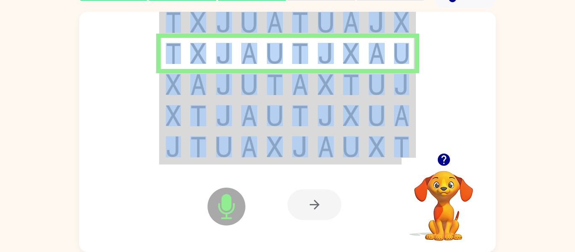
click at [336, 239] on div at bounding box center [349, 204] width 124 height 95
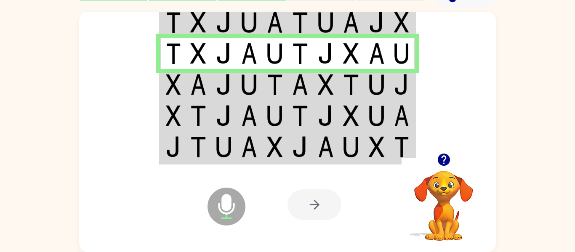
click at [307, 92] on img at bounding box center [300, 84] width 16 height 21
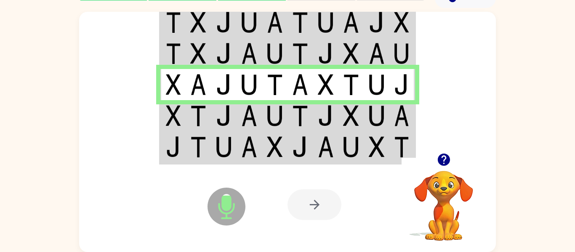
click at [312, 110] on td at bounding box center [300, 115] width 26 height 31
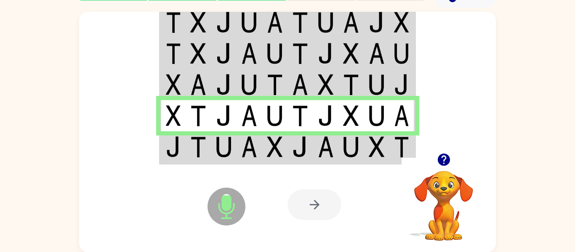
click at [312, 110] on td at bounding box center [300, 115] width 26 height 31
click at [308, 141] on td at bounding box center [300, 147] width 26 height 32
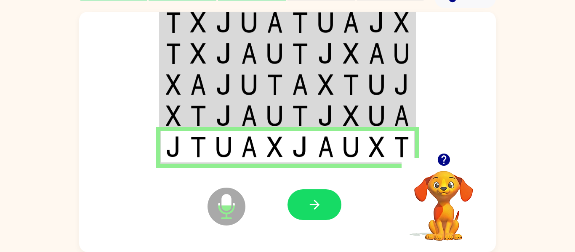
click at [308, 141] on td at bounding box center [300, 147] width 26 height 32
click at [312, 206] on icon "button" at bounding box center [314, 204] width 15 height 15
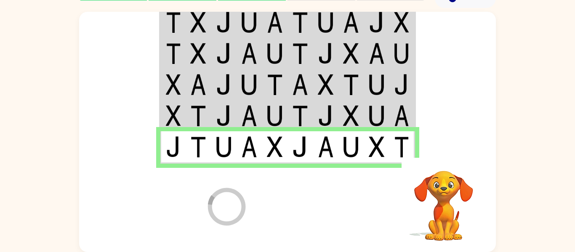
click at [312, 206] on div at bounding box center [349, 204] width 124 height 95
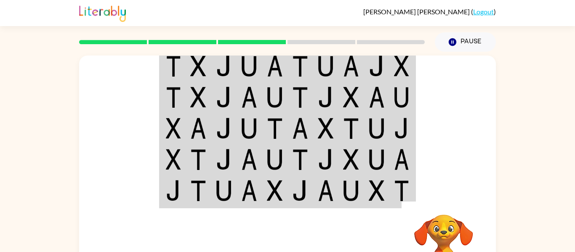
click at [538, 128] on div "Your browser must support playing .mp4 files to use Literably. Please try using…" at bounding box center [287, 174] width 575 height 244
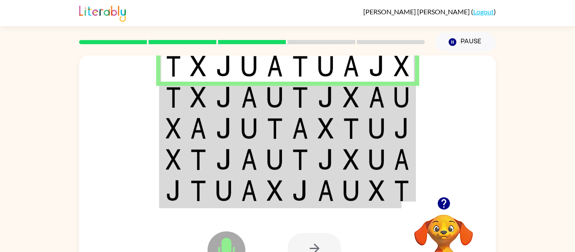
click at [287, 90] on td at bounding box center [300, 97] width 26 height 31
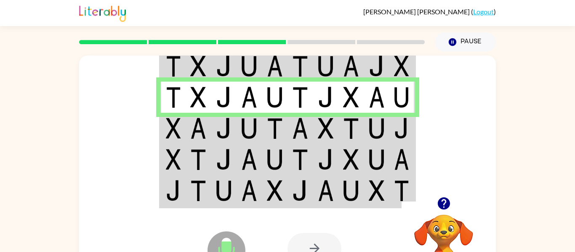
click at [298, 126] on img at bounding box center [300, 128] width 16 height 21
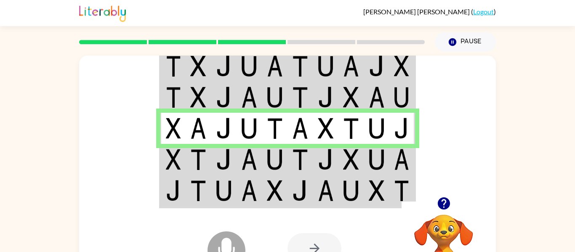
click at [298, 126] on img at bounding box center [300, 128] width 16 height 21
click at [303, 153] on img at bounding box center [300, 159] width 16 height 21
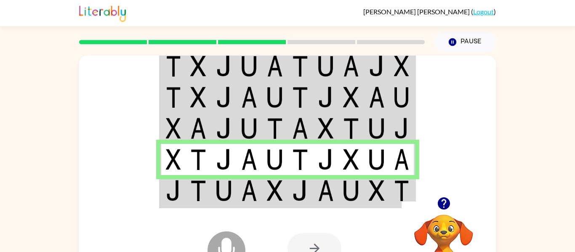
click at [316, 202] on div at bounding box center [349, 248] width 124 height 95
click at [314, 197] on td at bounding box center [326, 191] width 26 height 32
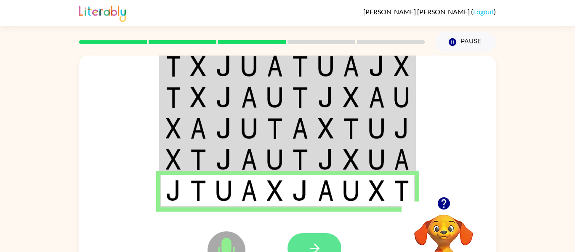
click at [327, 236] on button "button" at bounding box center [314, 248] width 54 height 31
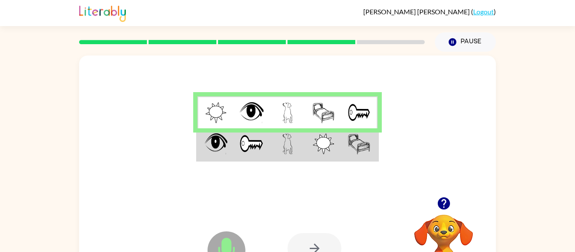
click at [266, 145] on td at bounding box center [252, 144] width 36 height 32
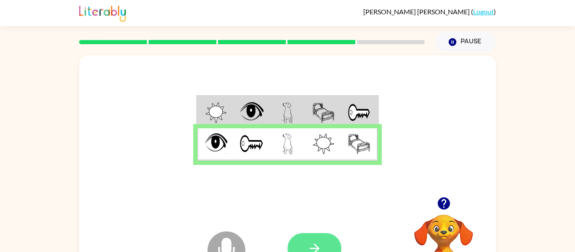
click at [336, 245] on button "button" at bounding box center [314, 248] width 54 height 31
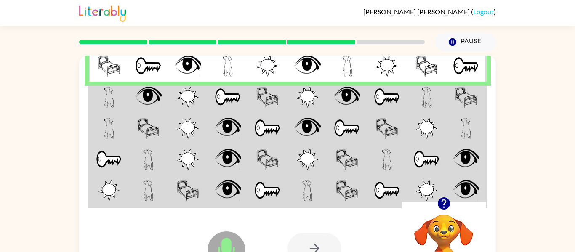
click at [215, 100] on img at bounding box center [228, 97] width 27 height 21
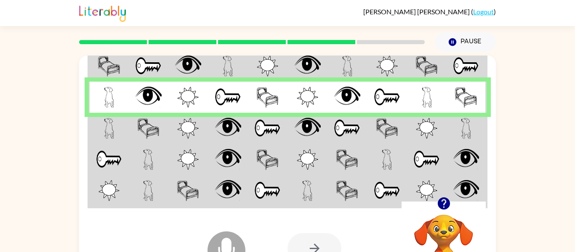
click at [221, 129] on img at bounding box center [228, 128] width 27 height 21
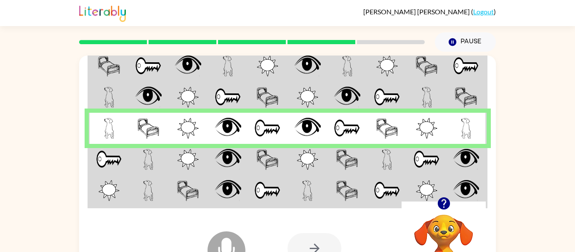
click at [252, 167] on td at bounding box center [268, 159] width 40 height 31
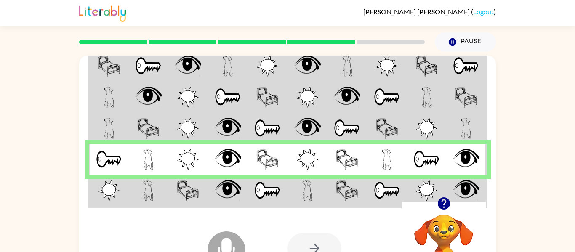
click at [312, 189] on td at bounding box center [307, 191] width 40 height 32
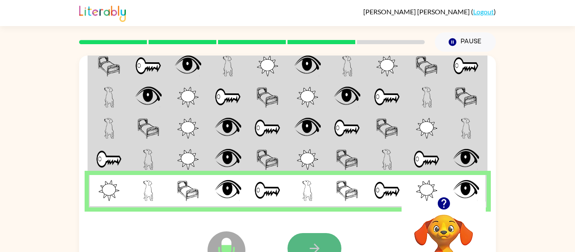
click at [323, 239] on button "button" at bounding box center [314, 248] width 54 height 31
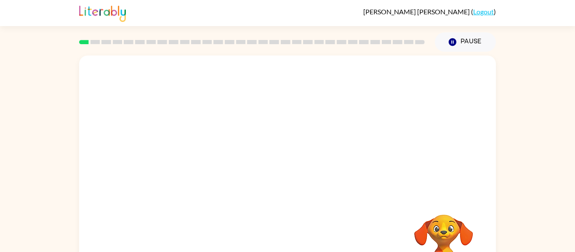
click at [278, 223] on div "Your browser must support playing .mp4 files to use Literably. Please try using…" at bounding box center [287, 176] width 417 height 240
click at [281, 172] on div at bounding box center [287, 126] width 417 height 141
click at [279, 61] on div at bounding box center [287, 126] width 417 height 141
click at [262, 131] on video "Your browser must support playing .mp4 files to use Literably. Please try using…" at bounding box center [287, 126] width 417 height 141
click at [270, 166] on button "button" at bounding box center [288, 180] width 54 height 31
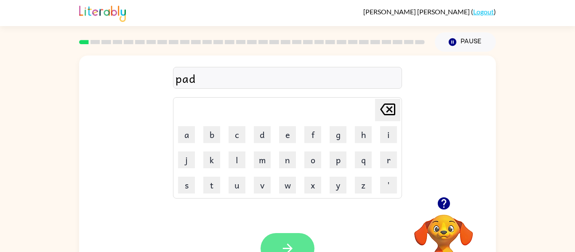
click at [287, 240] on button "button" at bounding box center [288, 248] width 54 height 31
click at [385, 104] on icon at bounding box center [387, 110] width 15 height 12
click at [295, 249] on icon "button" at bounding box center [287, 248] width 15 height 15
click at [540, 178] on div "north Delete Delete last character input a b c d e f g h i j k l m n o p q r s …" at bounding box center [287, 174] width 575 height 244
click at [296, 250] on button "button" at bounding box center [288, 248] width 54 height 31
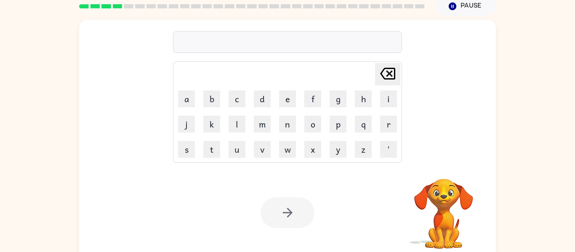
scroll to position [34, 0]
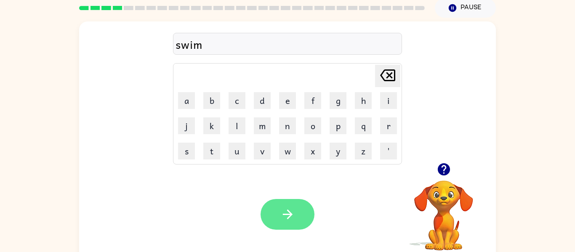
click at [306, 222] on button "button" at bounding box center [288, 214] width 54 height 31
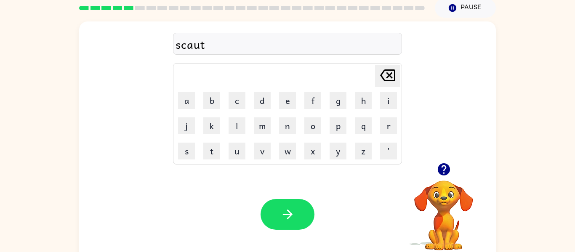
click at [275, 230] on div at bounding box center [288, 214] width 54 height 31
click at [281, 203] on button "button" at bounding box center [288, 214] width 54 height 31
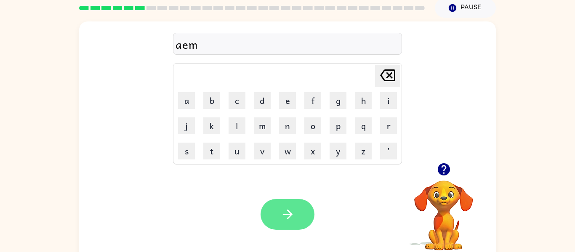
click at [287, 216] on icon "button" at bounding box center [287, 214] width 15 height 15
click at [290, 208] on icon "button" at bounding box center [287, 214] width 15 height 15
click at [283, 220] on icon "button" at bounding box center [287, 214] width 15 height 15
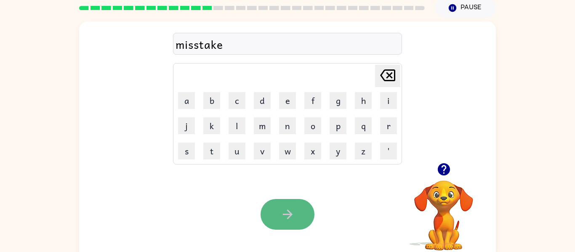
click at [297, 226] on button "button" at bounding box center [288, 214] width 54 height 31
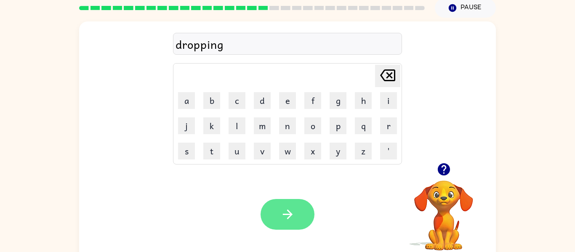
click at [288, 209] on icon "button" at bounding box center [287, 214] width 15 height 15
click at [289, 220] on icon "button" at bounding box center [287, 214] width 15 height 15
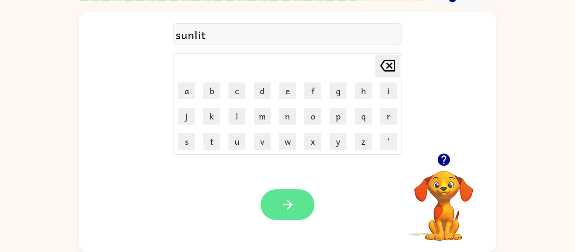
click at [288, 212] on icon "button" at bounding box center [287, 204] width 15 height 15
click at [283, 210] on icon "button" at bounding box center [287, 204] width 15 height 15
click at [296, 212] on button "button" at bounding box center [288, 204] width 54 height 31
click at [299, 208] on button "button" at bounding box center [288, 204] width 54 height 31
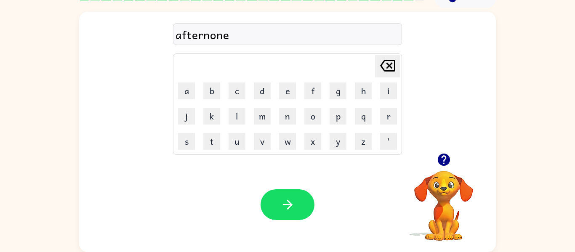
click at [282, 182] on div "Your browser must support playing .mp4 files to use Literably. Please try using…" at bounding box center [287, 204] width 417 height 95
click at [288, 211] on icon "button" at bounding box center [287, 204] width 15 height 15
